Goal: Task Accomplishment & Management: Use online tool/utility

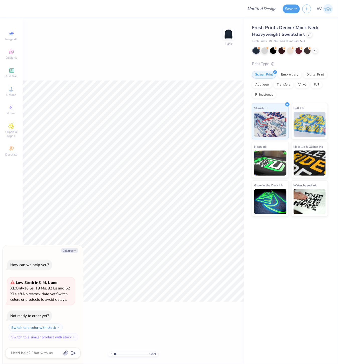
type textarea "x"
type input "3.95779850729759"
type textarea "x"
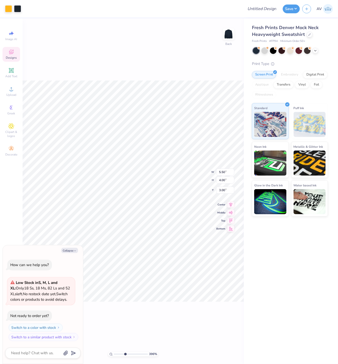
type input "3.95779850729759"
type textarea "x"
type input "3.95779850729759"
type textarea "x"
type input "4.29"
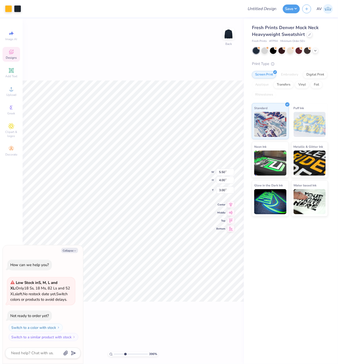
type input "0.74"
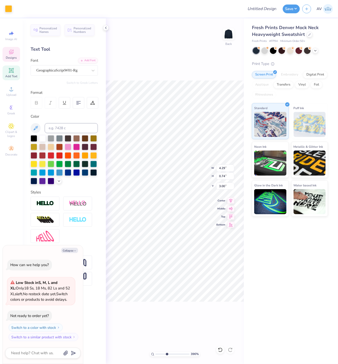
type textarea "x"
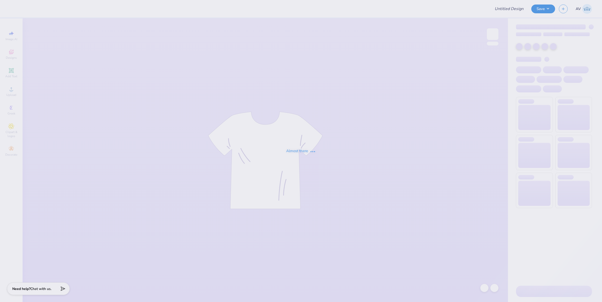
type input "Training: CF Training - Activities 1"
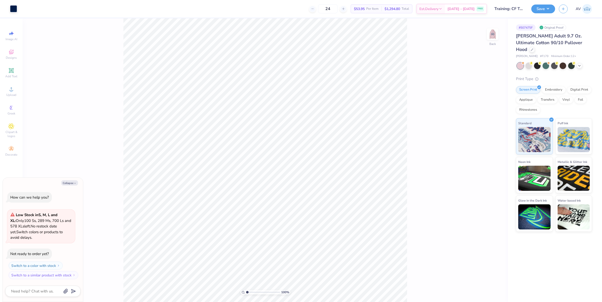
type textarea "x"
type input "3.49252649488538"
type textarea "x"
type input "3.49252649488538"
type textarea "x"
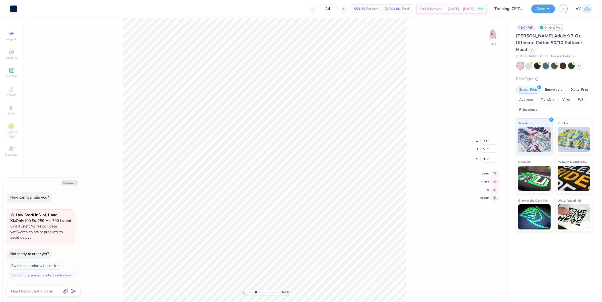
type input "3.49252649488538"
type textarea "x"
type input "0.83"
type input "0.65"
click at [13, 58] on span "Designs" at bounding box center [11, 58] width 11 height 4
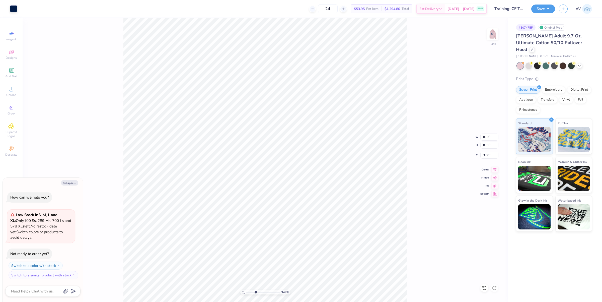
type input "3.49252649488538"
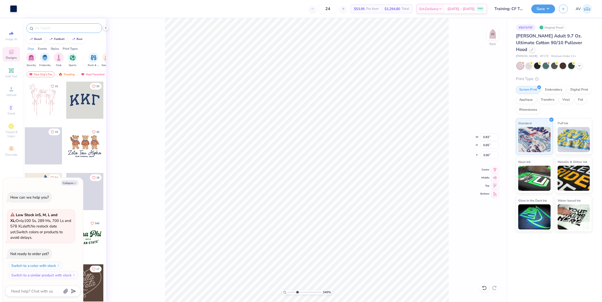
type textarea "x"
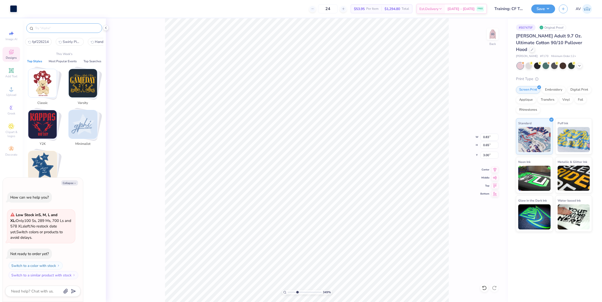
click at [63, 30] on input "text" at bounding box center [67, 28] width 64 height 5
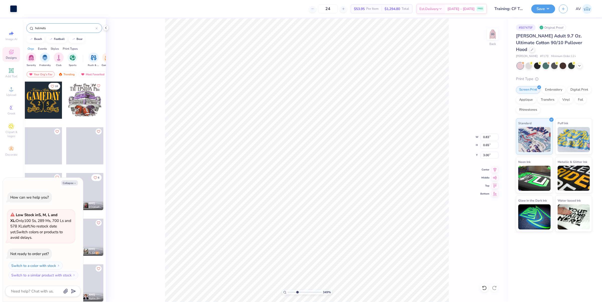
type input "helmets"
click at [51, 99] on div at bounding box center [43, 100] width 37 height 37
type input "3.49252649488538"
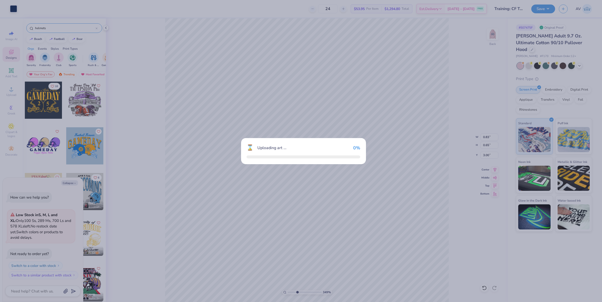
type textarea "x"
type input "3.49252649488538"
type textarea "x"
type input "3.49252649488538"
type textarea "x"
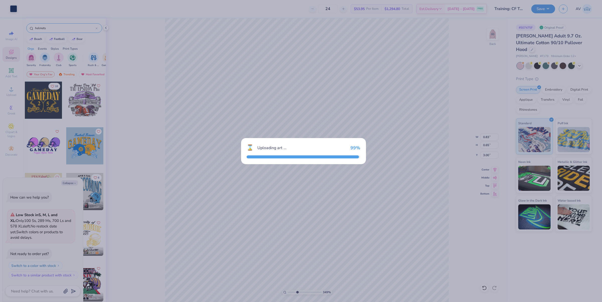
type input "3.49252649488538"
type textarea "x"
type input "3.49252649488538"
type textarea "x"
type input "6.78"
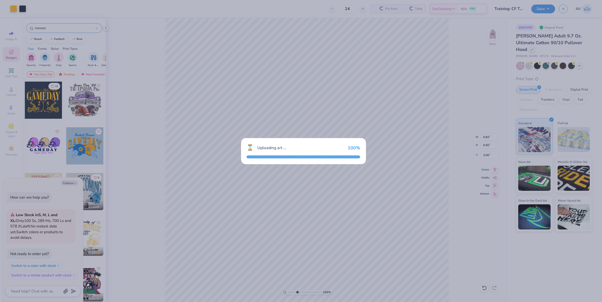
type input "4.93"
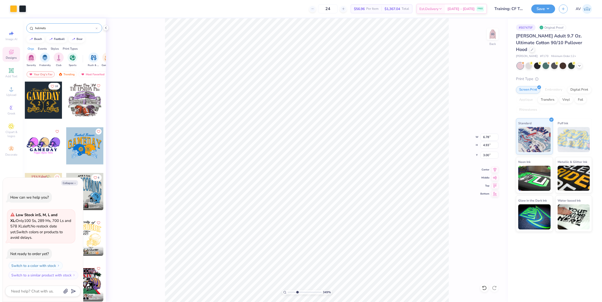
type input "3.49252649488538"
type textarea "x"
type input "3.49252649488538"
type textarea "x"
type input "7.71"
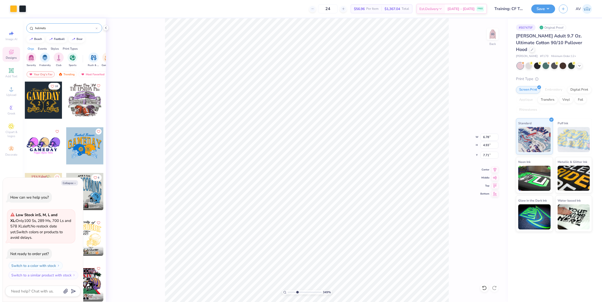
type input "3.49252649488538"
type textarea "x"
type input "3.49252649488538"
type textarea "x"
type input "3.49252649488538"
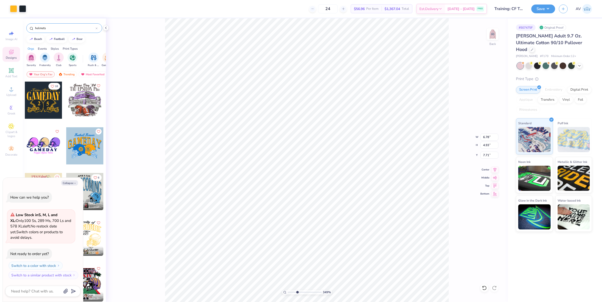
type textarea "x"
type input "8.75"
type input "3.49252649488538"
type textarea "x"
type input "3.49252649488538"
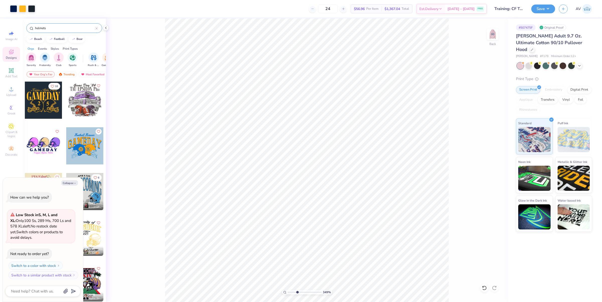
type textarea "x"
type input "3.49252649488538"
type textarea "x"
type input "8.74"
type input "3.49252649488538"
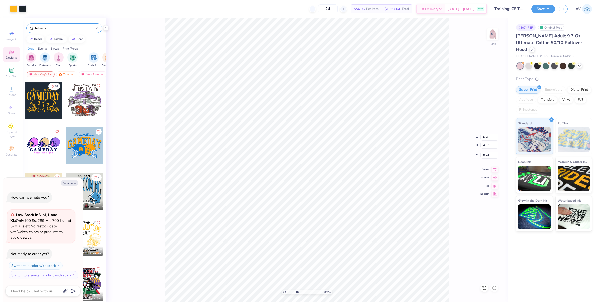
type textarea "x"
type input "1"
type textarea "x"
type input "1.28418603220616"
type textarea "x"
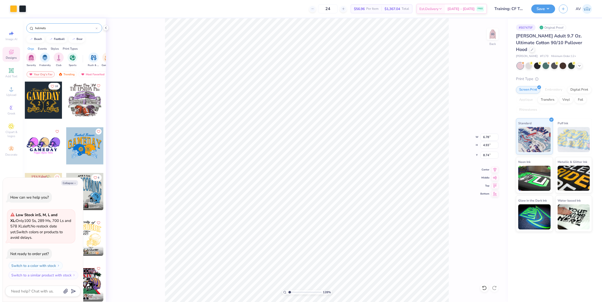
type input "1.28418603220616"
type textarea "x"
type input "1"
click at [315, 254] on li "Ungroup" at bounding box center [313, 256] width 39 height 10
type textarea "x"
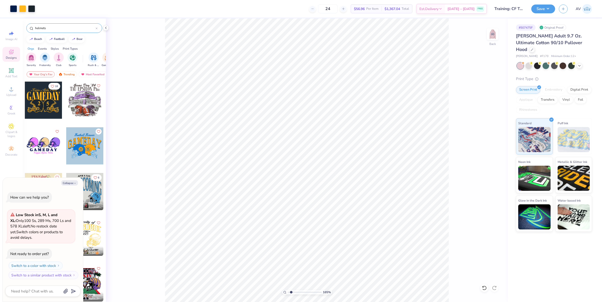
type input "1.6491337653134"
type textarea "x"
type input "1.6491337653134"
type textarea "x"
type input "1.6491337653134"
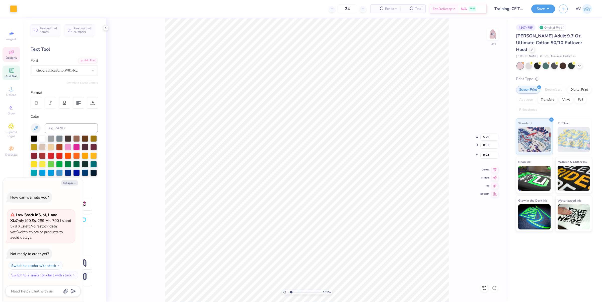
type textarea "x"
type input "1.6491337653134"
type textarea "x"
type input "3.08195106319473"
type textarea "x"
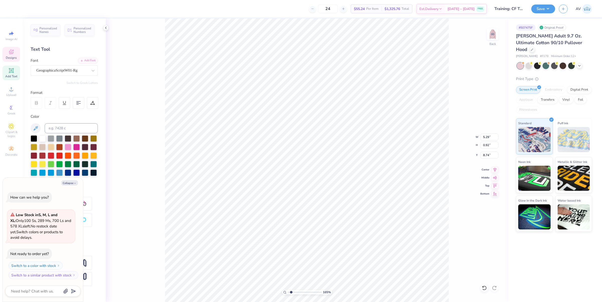
type input "2.75"
type input "3.08195106319473"
type textarea "x"
type input "3.08195106319473"
type textarea "x"
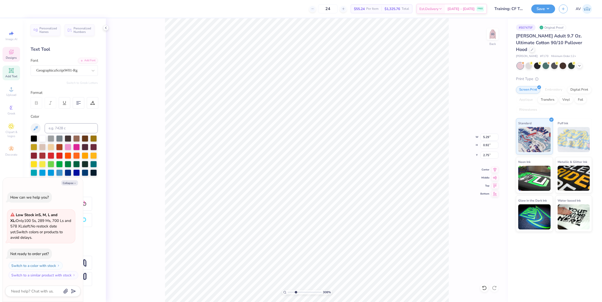
type input "3.08195106319473"
type textarea "x"
type input "3.08195106319473"
type textarea "x"
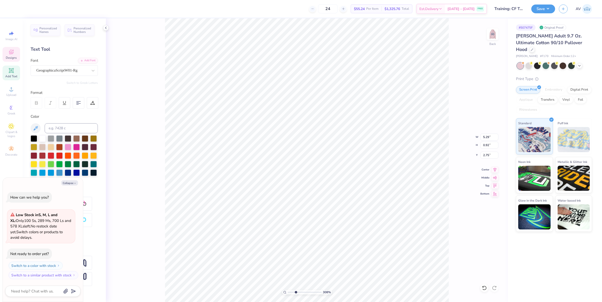
type input "3.08195106319473"
type textarea "x"
type input "3.08195106319473"
type textarea "x"
type textarea "P"
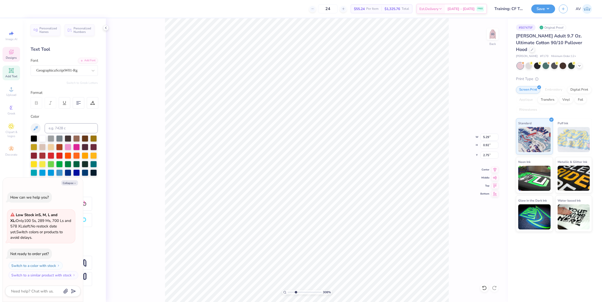
scroll to position [5, 1]
type input "3.08195106319473"
type textarea "x"
type textarea "Pi"
type input "3.08195106319473"
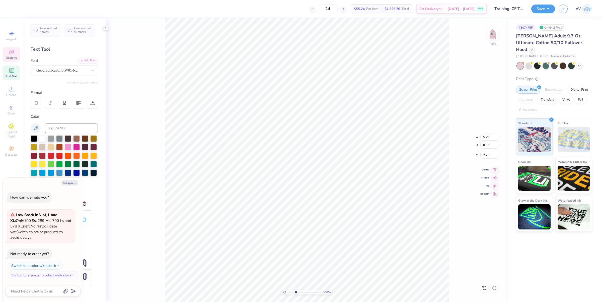
type textarea "x"
type textarea "Pi"
type input "3.08195106319473"
type textarea "x"
type input "3.08195106319473"
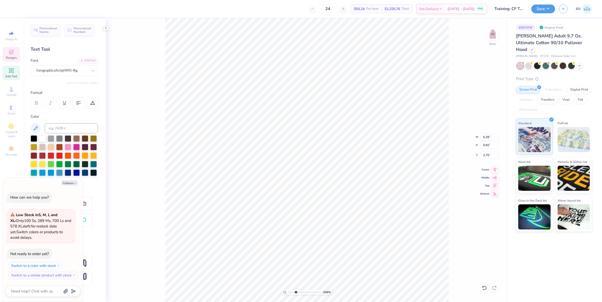
type textarea "x"
type textarea "Pi K"
type input "3.08195106319473"
type textarea "x"
type textarea "Pi Kap"
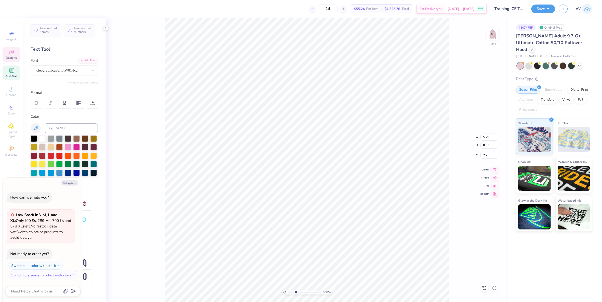
type input "3.08195106319473"
type textarea "x"
type input "3.08195106319473"
type textarea "x"
type textarea "Pi Kapp"
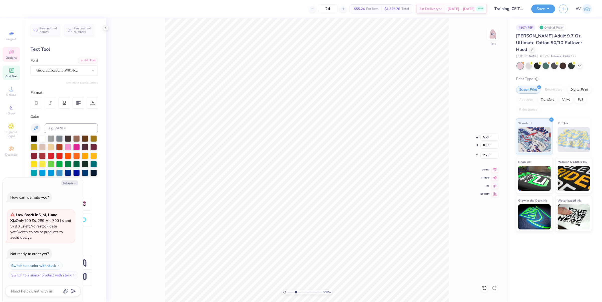
type input "3.08195106319473"
type textarea "x"
type textarea "Pi Kappa"
type input "3.08195106319473"
type textarea "x"
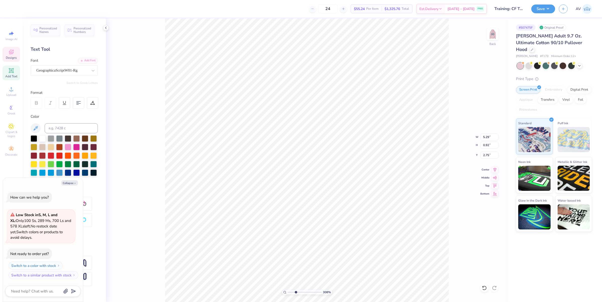
type input "3.08195106319473"
type textarea "x"
type input "3.08195106319473"
type textarea "x"
type textarea "Pi Kappa Al"
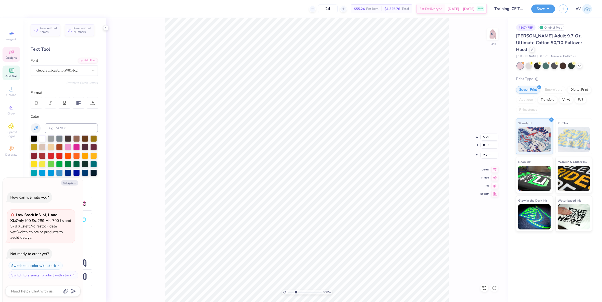
type input "3.08195106319473"
type textarea "x"
type input "3.08195106319473"
type textarea "x"
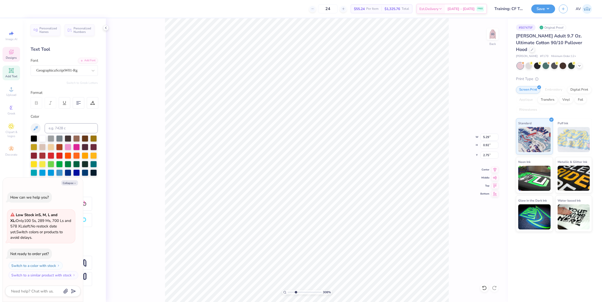
type textarea "Pi Kappa Alph"
type input "3.08195106319473"
type textarea "x"
type textarea "Pi Kappa Alpha"
type input "3.08195106319473"
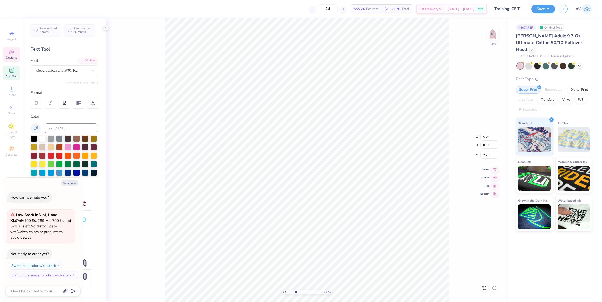
type textarea "x"
type input "3.08195106319473"
type textarea "x"
type input "3.08195106319473"
type textarea "x"
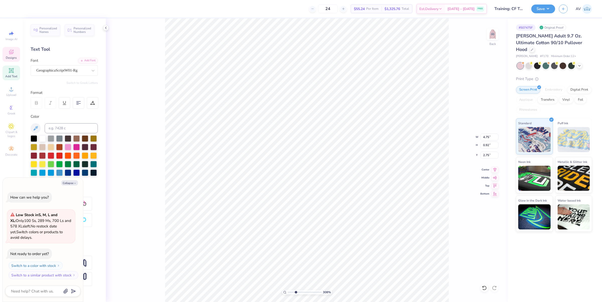
type input "3.08195106319473"
type textarea "x"
type input "3.07"
type input "3.08195106319473"
type textarea "x"
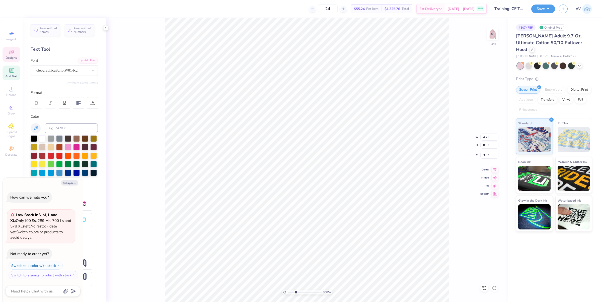
type input "3.08195106319473"
type textarea "x"
type input "5.21"
type input "1.00"
type input "2.98"
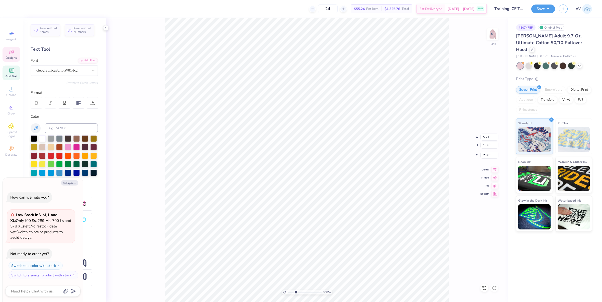
type input "3.08195106319473"
type textarea "x"
type input "3.08195106319473"
type textarea "x"
type input "3.08195106319473"
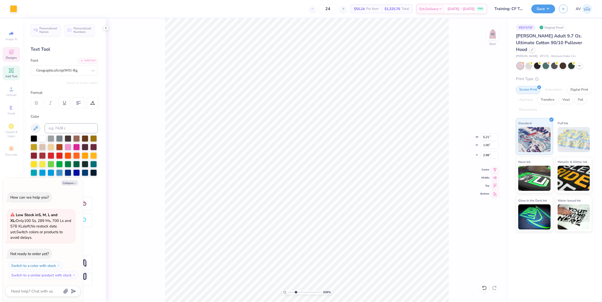
type textarea "x"
type input "7.00"
type input "5.39"
type input "3.00"
type input "3.08195106319473"
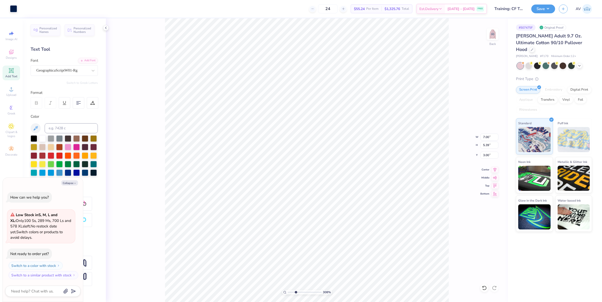
type textarea "x"
type input "3.08195106319473"
type textarea "x"
type input "3.08195106319473"
type textarea "x"
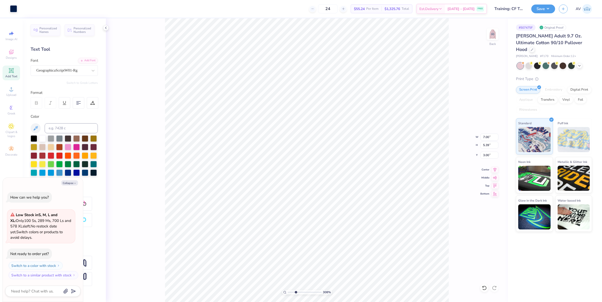
type input "3.08195106319473"
type textarea "x"
type input "5.08254956135796"
type textarea "x"
type input "5.08254956135796"
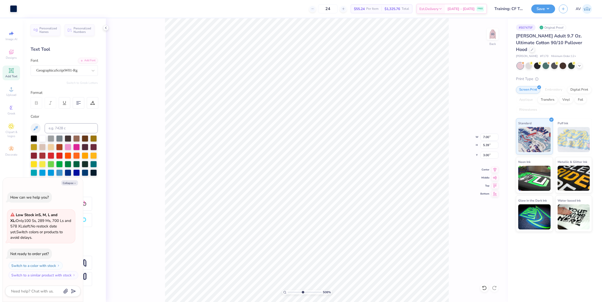
type textarea "x"
type input "1"
type textarea "x"
type input "3.49252649488538"
type textarea "x"
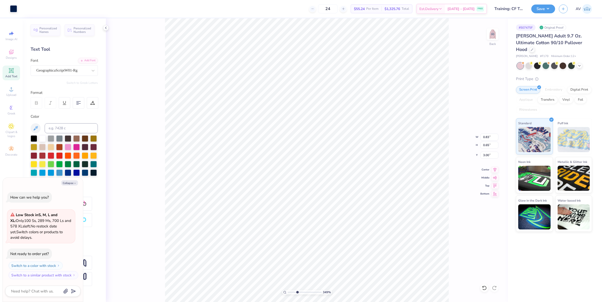
type input "3.49252649488538"
type textarea "x"
type input "3.49252649488538"
type textarea "x"
type input "7.00"
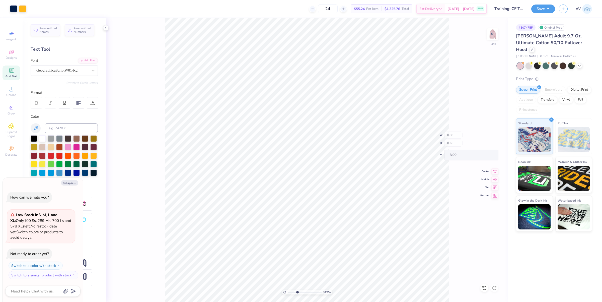
type input "5.34"
type input "3.04"
type input "3.49252649488538"
type textarea "x"
type input "3.49252649488538"
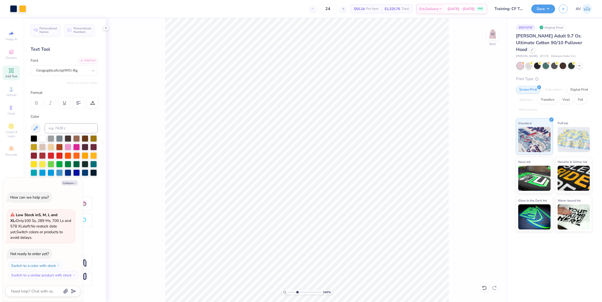
type textarea "x"
type input "3.49252649488538"
type textarea "x"
type input "3.49252649488538"
type textarea "x"
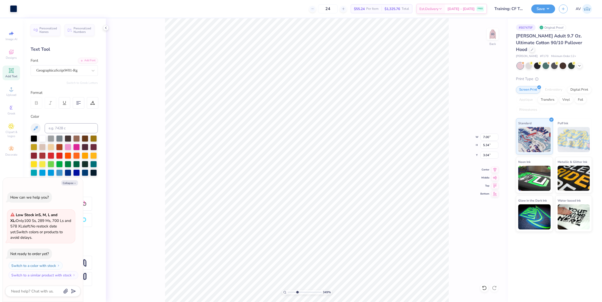
type input "5.21"
type input "1.00"
type input "1.42"
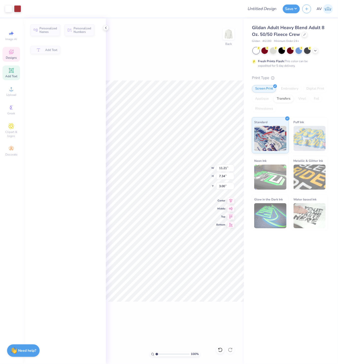
type input "11.21"
type input "7.34"
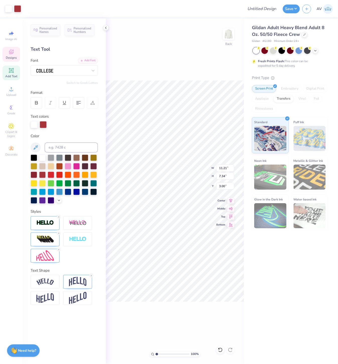
scroll to position [5, 1]
